Goal: Transaction & Acquisition: Purchase product/service

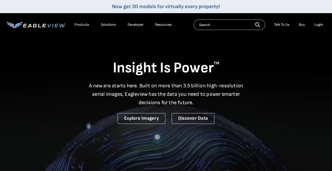
click at [321, 23] on div "Login" at bounding box center [319, 24] width 9 height 5
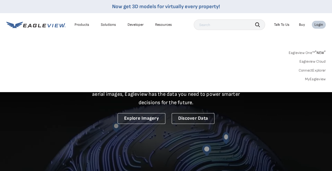
click at [316, 78] on link "MyEagleview" at bounding box center [315, 79] width 21 height 5
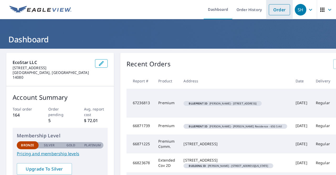
click at [280, 11] on link "Order" at bounding box center [279, 9] width 21 height 11
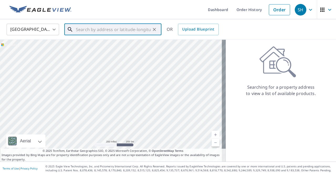
click at [132, 31] on input "text" at bounding box center [113, 29] width 75 height 15
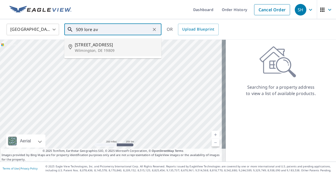
click at [127, 49] on p "Wilmington, DE 19809" at bounding box center [116, 50] width 82 height 5
type input "509 Lore Ave Wilmington, DE 19809"
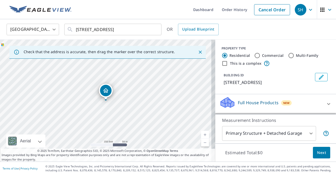
click at [290, 106] on div "Full House Products New" at bounding box center [271, 103] width 103 height 15
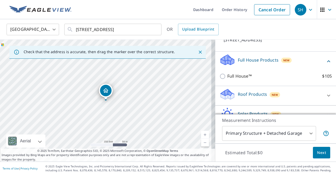
scroll to position [35, 0]
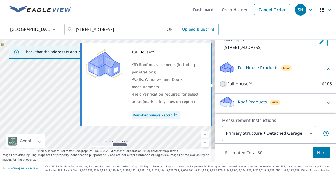
click at [220, 83] on input "Full House™ $105" at bounding box center [224, 84] width 8 height 6
checkbox input "true"
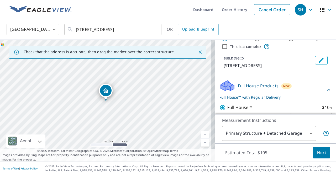
scroll to position [0, 0]
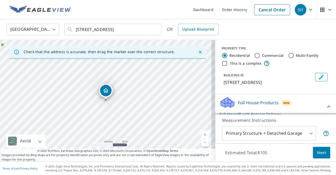
click at [319, 76] on icon "Edit building 1" at bounding box center [321, 77] width 5 height 5
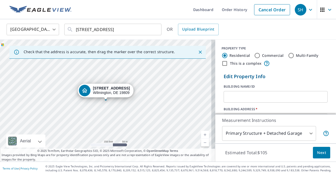
click at [255, 102] on input "text" at bounding box center [276, 96] width 104 height 15
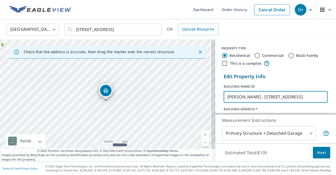
scroll to position [0, 3]
type input "Zach Raffle - 509 Lore Ave Wilmington DE 19809"
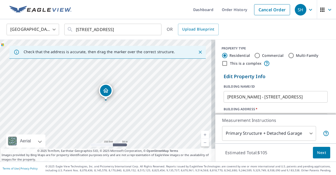
scroll to position [0, 0]
click at [201, 133] on link "Current Level 17, Zoom In" at bounding box center [205, 135] width 8 height 8
click at [201, 133] on link "Current Level 17.747692000759265, Zoom In" at bounding box center [205, 135] width 8 height 8
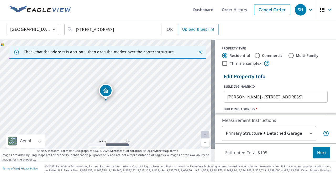
click at [201, 133] on link "Current Level 20, Zoom In Disabled" at bounding box center [205, 135] width 8 height 8
click at [288, 74] on p "Edit Property Info" at bounding box center [276, 76] width 104 height 7
click at [318, 156] on button "Next" at bounding box center [321, 153] width 17 height 12
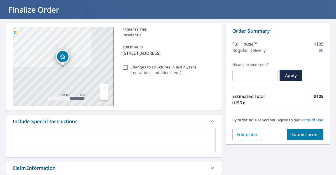
scroll to position [29, 0]
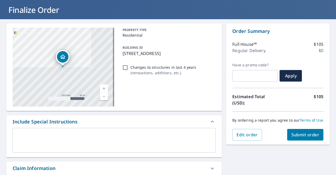
click at [306, 134] on button "Submit order" at bounding box center [305, 135] width 37 height 12
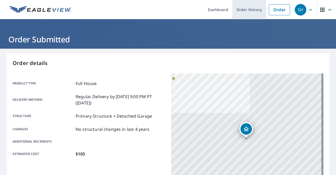
click at [250, 11] on link "Order History" at bounding box center [249, 9] width 34 height 19
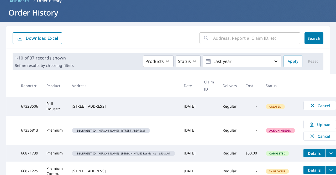
scroll to position [28, 0]
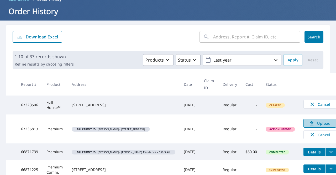
click at [310, 126] on span "Upload" at bounding box center [320, 123] width 26 height 6
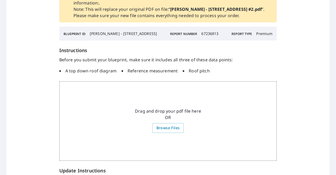
scroll to position [41, 0]
